Goal: Task Accomplishment & Management: Manage account settings

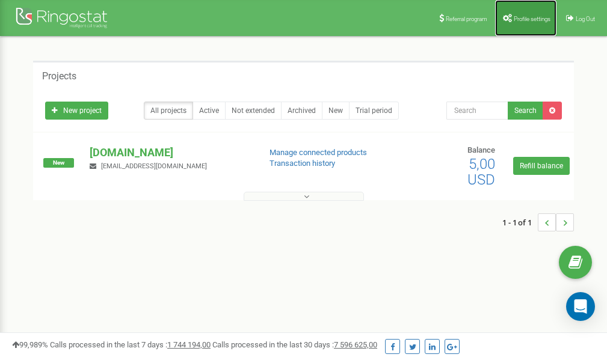
click at [527, 23] on link "Profile settings" at bounding box center [525, 18] width 61 height 36
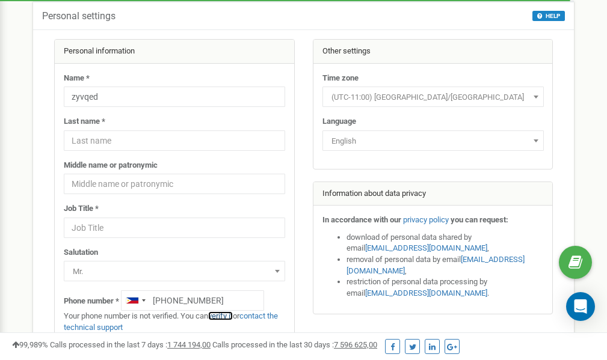
click at [226, 315] on link "verify it" at bounding box center [220, 316] width 25 height 9
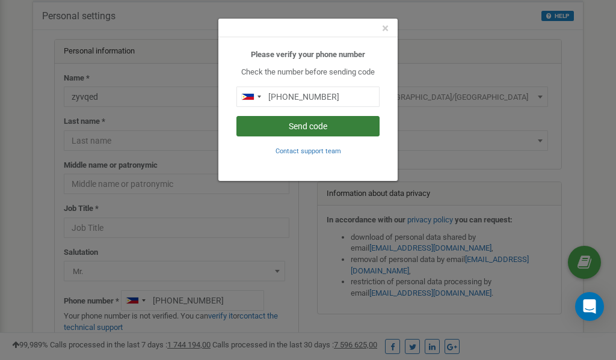
click at [310, 122] on button "Send code" at bounding box center [307, 126] width 143 height 20
